Goal: Task Accomplishment & Management: Use online tool/utility

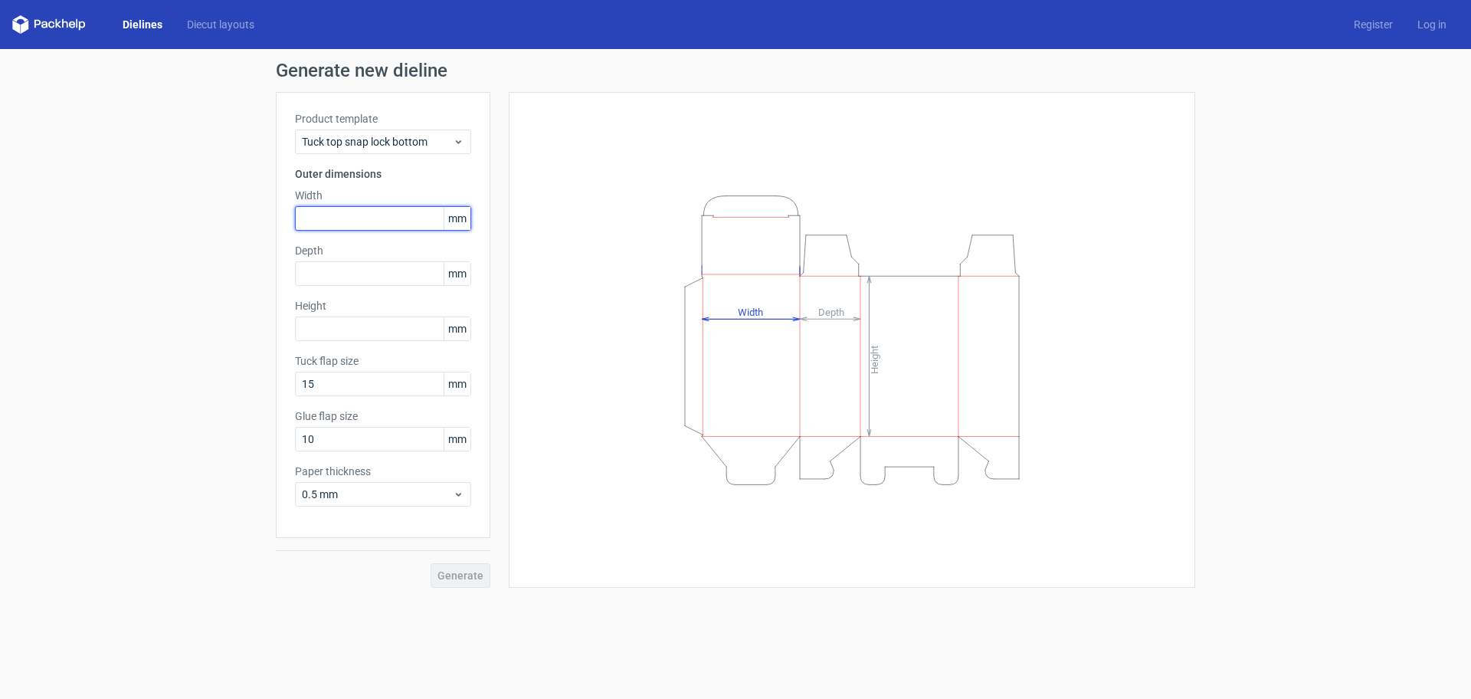
click at [329, 211] on input "text" at bounding box center [383, 218] width 176 height 25
type input "62"
type input "25"
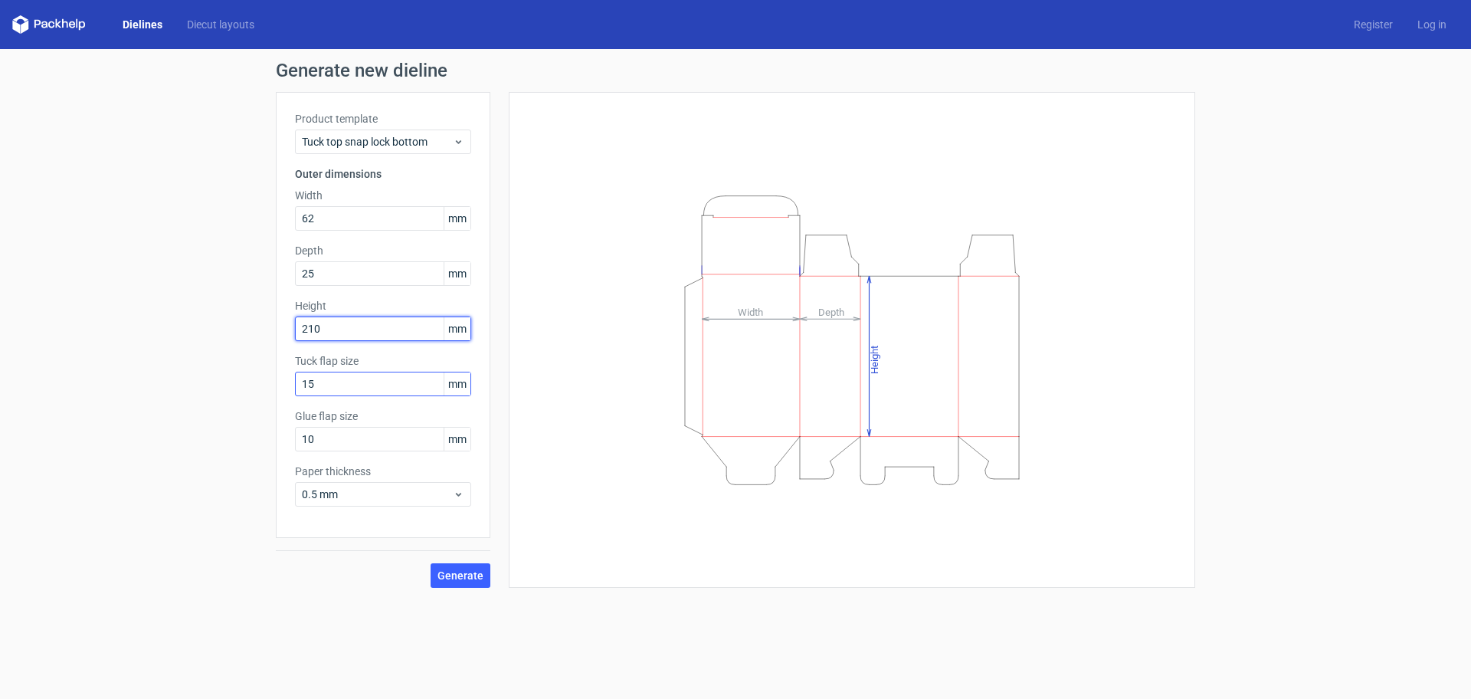
type input "210"
click at [453, 576] on span "Generate" at bounding box center [461, 575] width 46 height 11
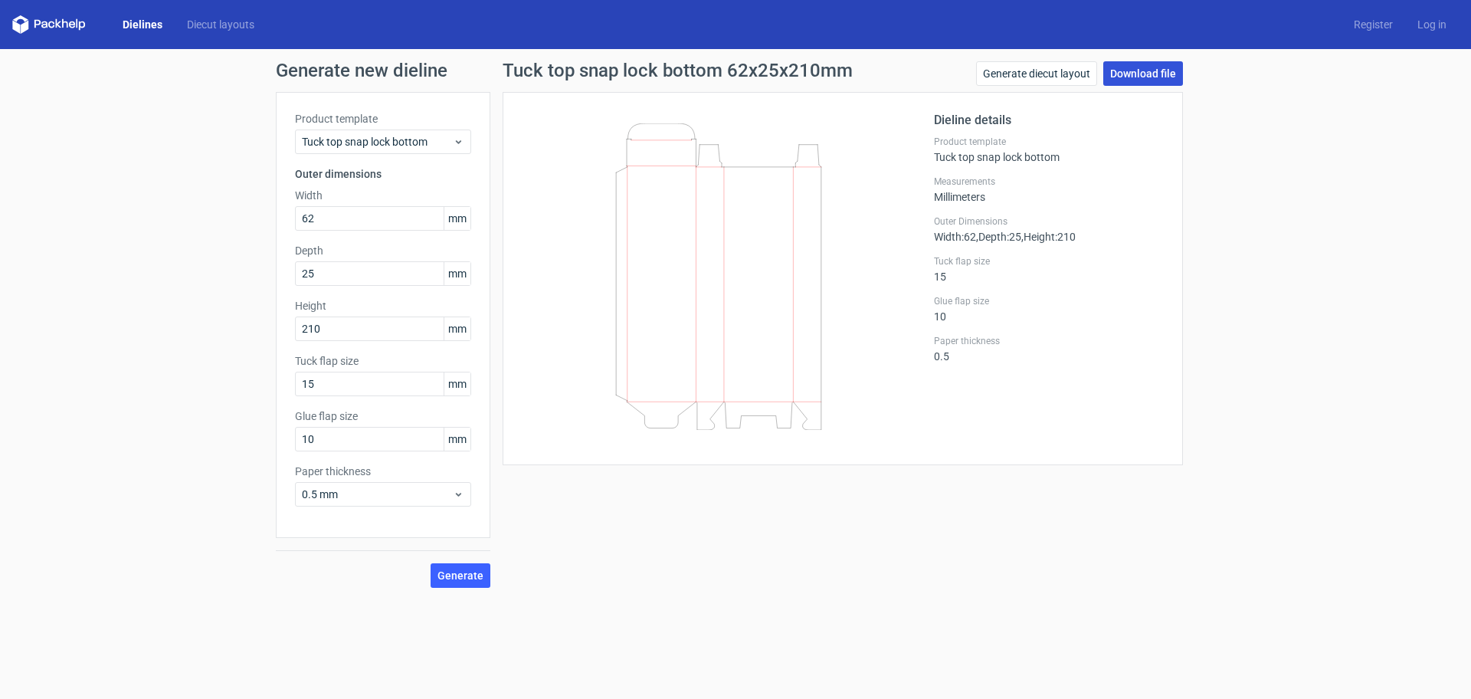
click at [1128, 71] on link "Download file" at bounding box center [1143, 73] width 80 height 25
click at [1067, 83] on link "Generate diecut layout" at bounding box center [1036, 73] width 121 height 25
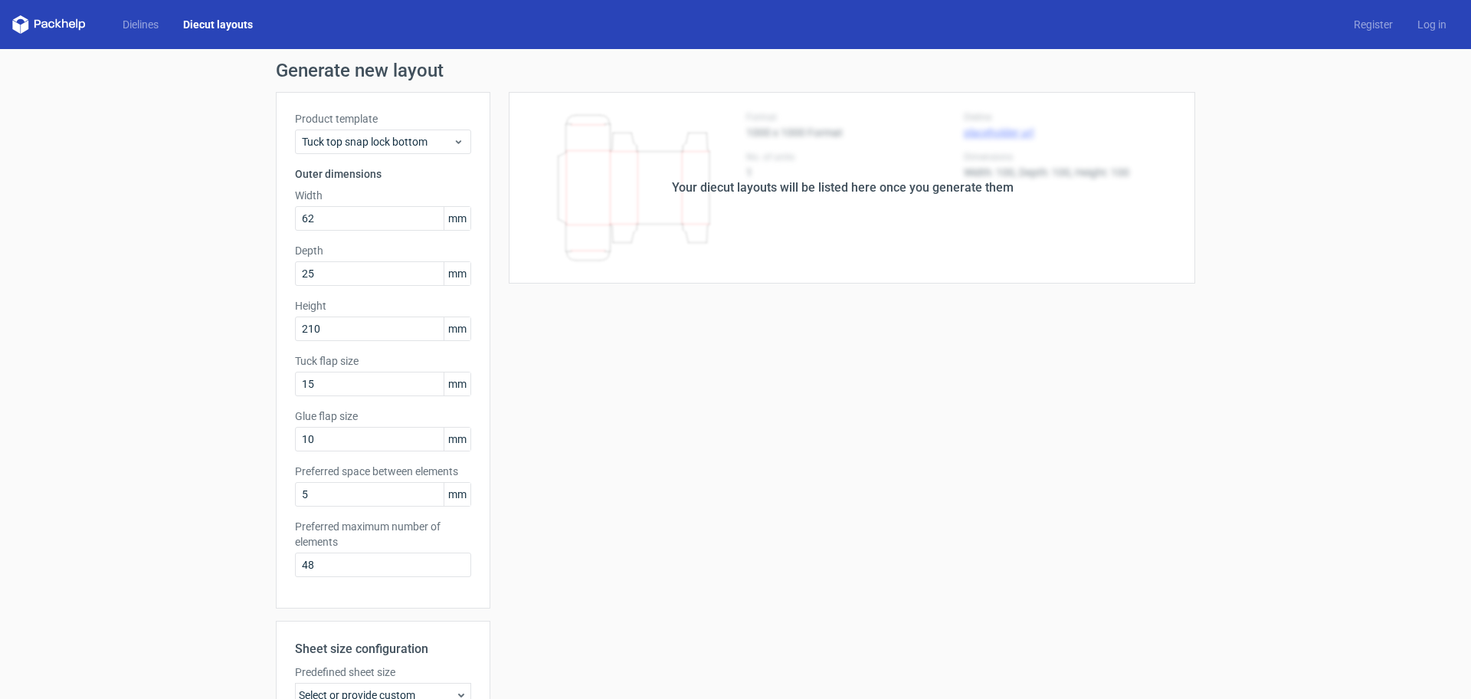
click at [816, 255] on div "Your diecut layouts will be listed here once you generate them" at bounding box center [842, 188] width 705 height 192
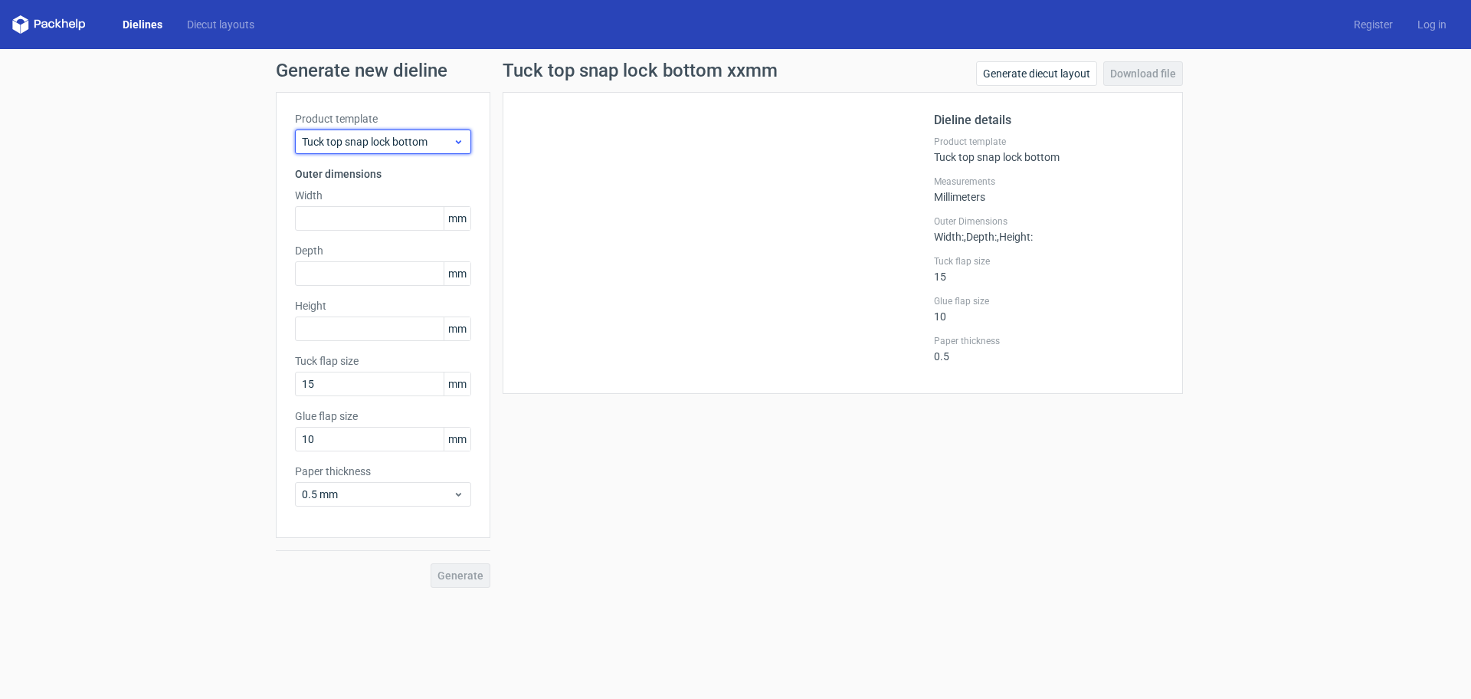
click at [431, 149] on span "Tuck top snap lock bottom" at bounding box center [377, 141] width 151 height 15
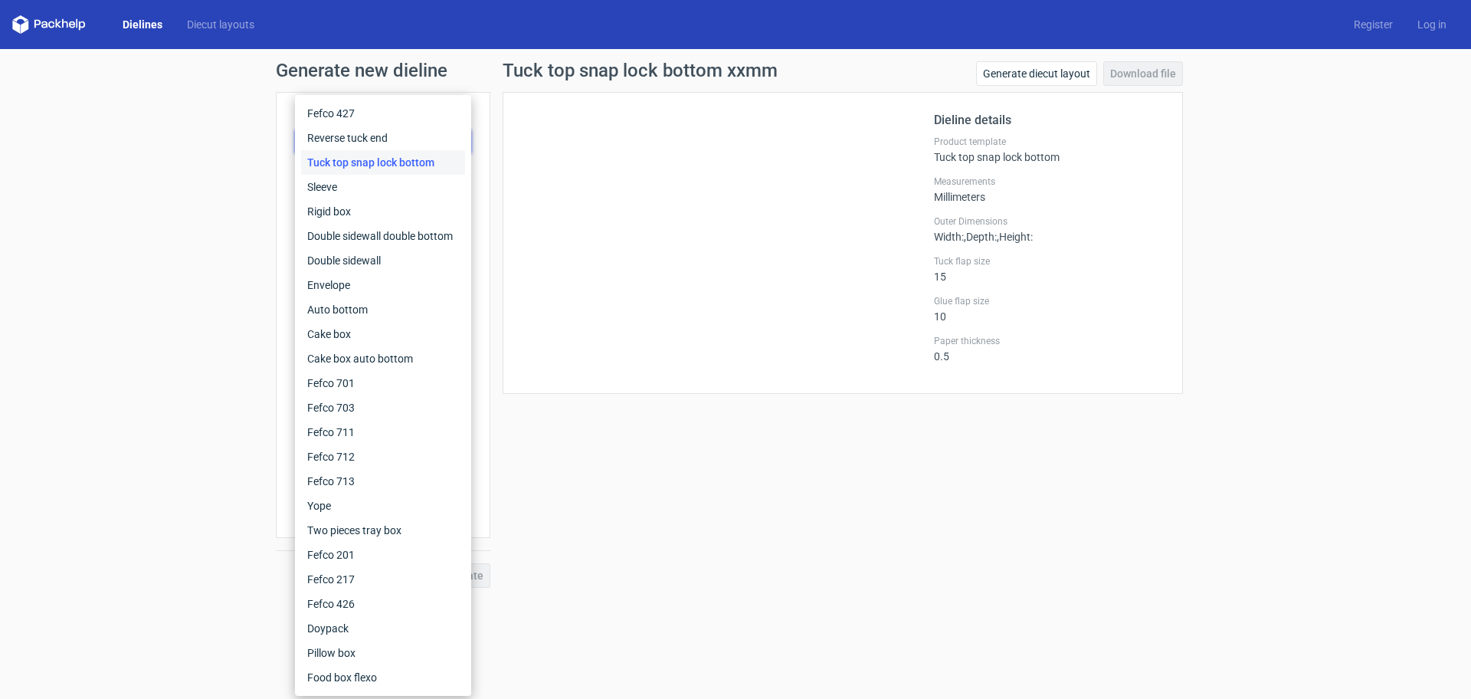
click at [618, 556] on div "Tuck top snap lock bottom xxmm Generate diecut layout Download file Dieline det…" at bounding box center [842, 324] width 705 height 526
